Goal: Task Accomplishment & Management: Use online tool/utility

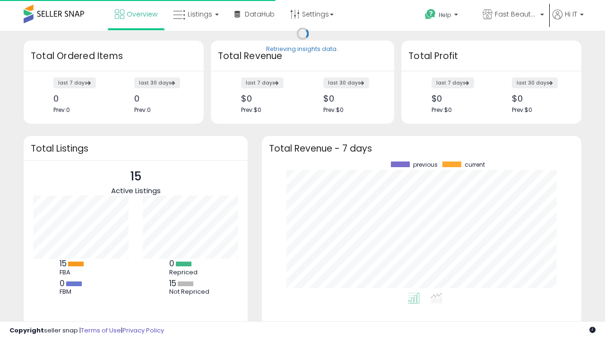
scroll to position [131, 301]
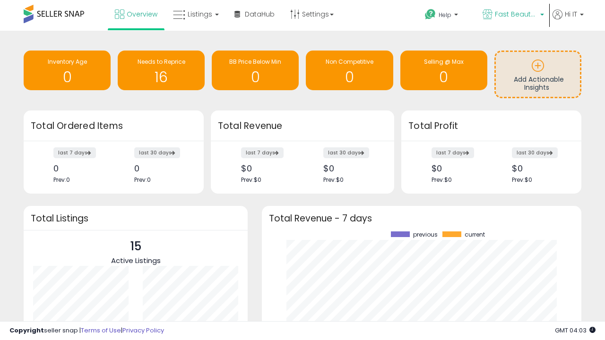
click at [512, 15] on span "Fast Beauty ([GEOGRAPHIC_DATA])" at bounding box center [516, 13] width 43 height 9
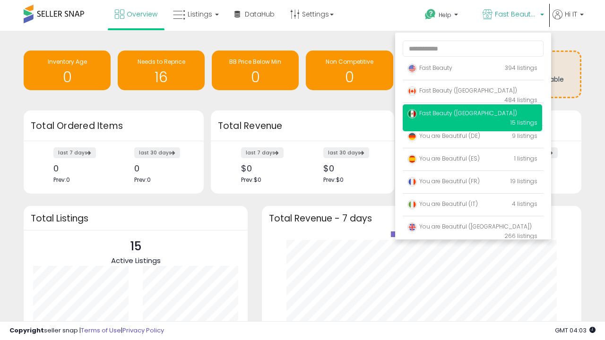
click at [472, 69] on p "Fast Beauty 394 listings" at bounding box center [472, 68] width 139 height 19
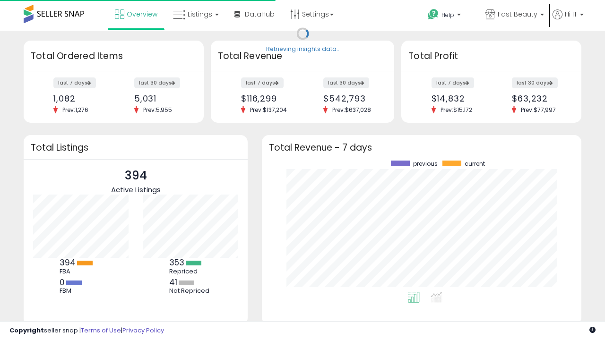
scroll to position [131, 301]
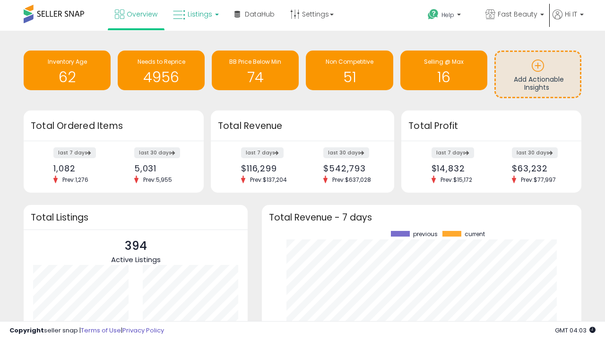
click at [195, 14] on span "Listings" at bounding box center [200, 13] width 25 height 9
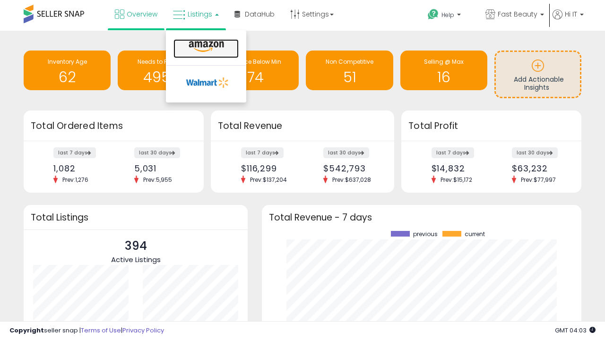
click at [205, 47] on icon at bounding box center [206, 47] width 41 height 12
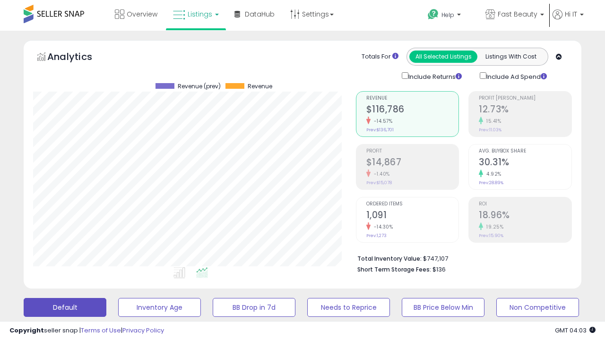
scroll to position [194, 322]
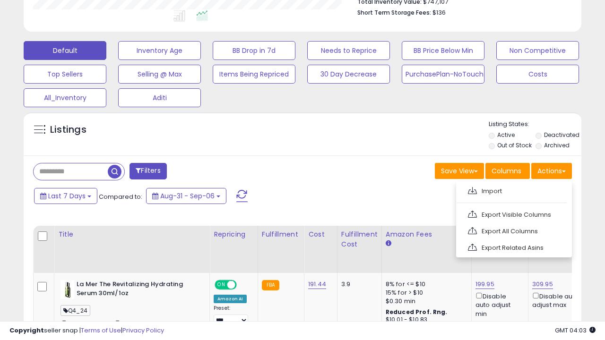
click at [472, 190] on span at bounding box center [472, 190] width 9 height 7
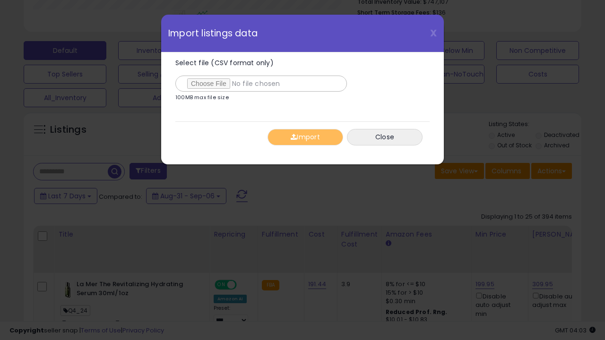
type input "**********"
click at [305, 137] on button "Import" at bounding box center [306, 137] width 76 height 17
